Goal: Task Accomplishment & Management: Complete application form

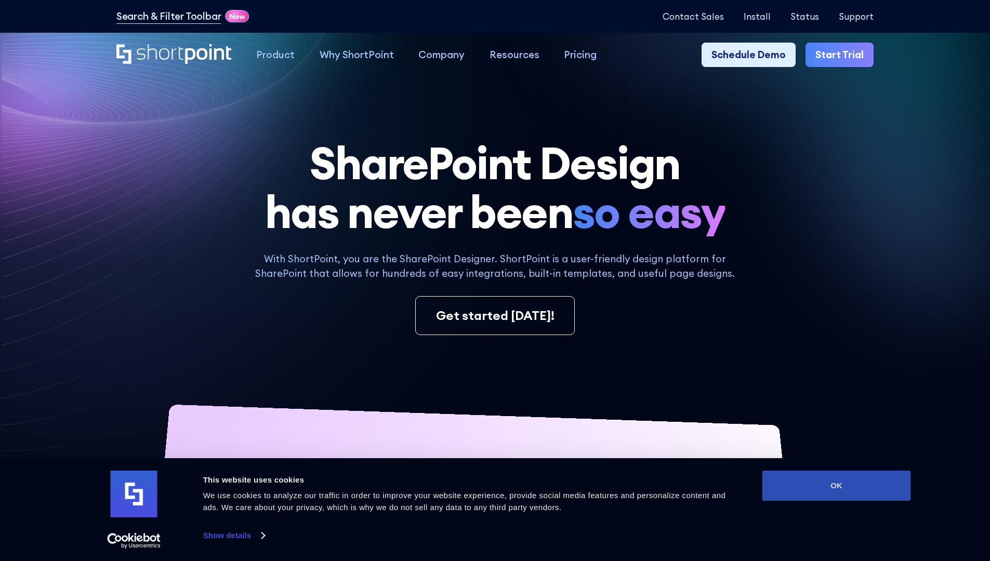
click at [836, 486] on button "OK" at bounding box center [837, 486] width 149 height 30
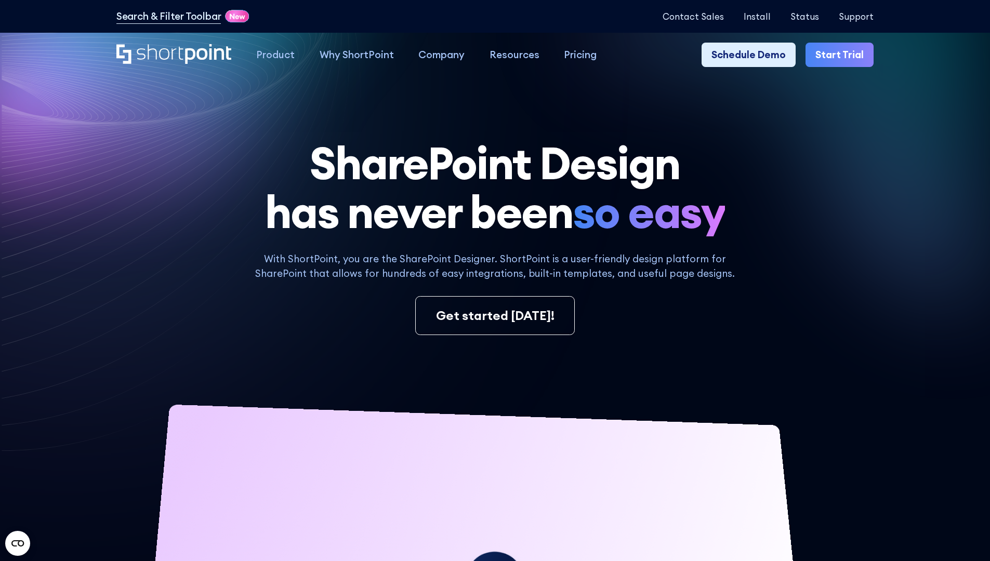
click at [843, 55] on link "Start Trial" at bounding box center [840, 55] width 68 height 25
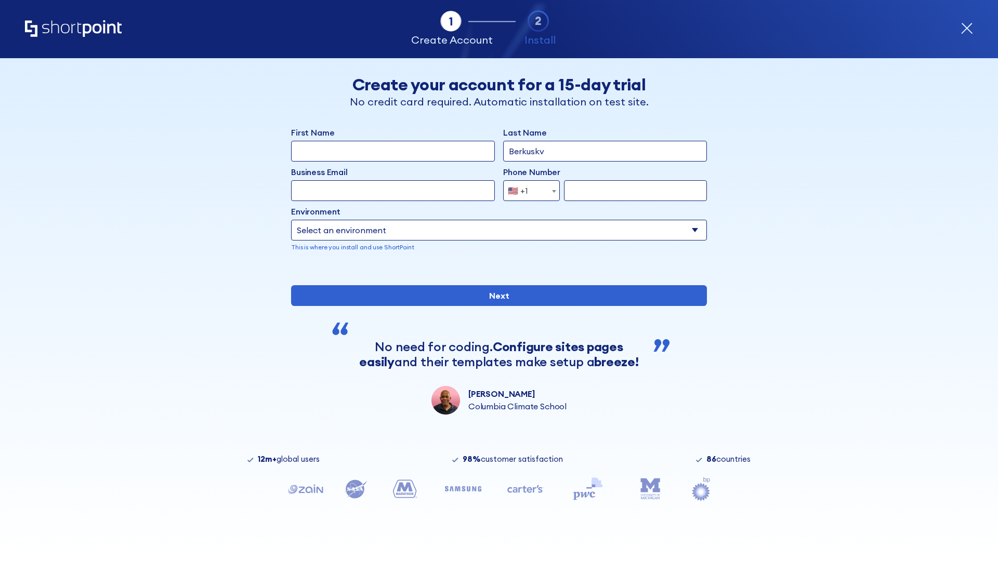
type input "Berkuskv"
type input "[EMAIL_ADDRESS][DOMAIN_NAME]"
type input "2125556789"
select select "Microsoft 365"
type input "2125556789"
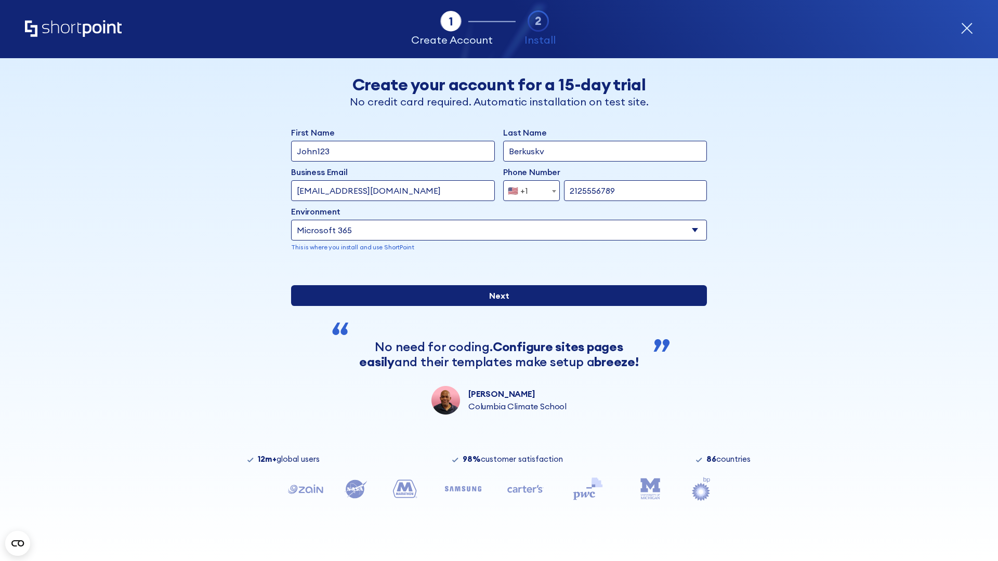
scroll to position [3, 0]
click at [495, 306] on input "Next" at bounding box center [499, 295] width 416 height 21
type input "[PERSON_NAME]"
click at [495, 306] on input "Next" at bounding box center [499, 295] width 416 height 21
